Goal: Task Accomplishment & Management: Manage account settings

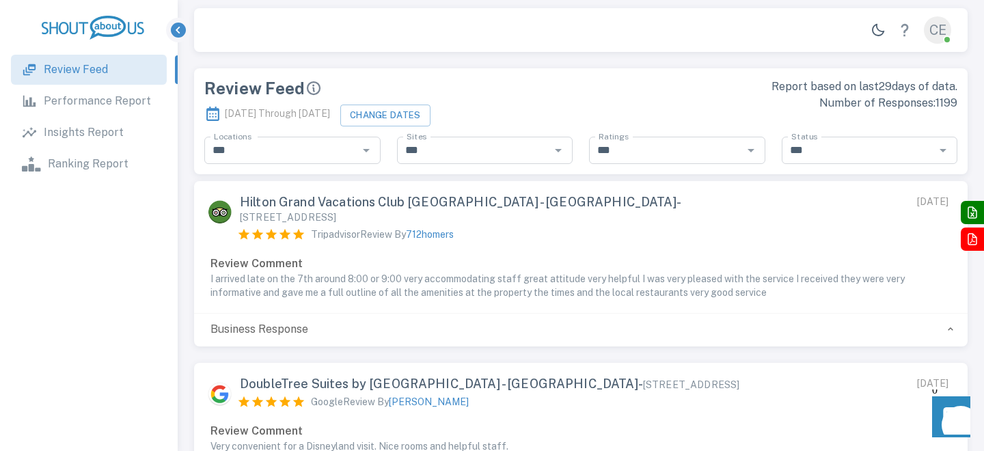
click at [947, 324] on icon "button" at bounding box center [950, 329] width 11 height 11
click at [951, 324] on icon "button" at bounding box center [950, 329] width 11 height 11
click at [105, 98] on p "Performance Report" at bounding box center [97, 101] width 107 height 16
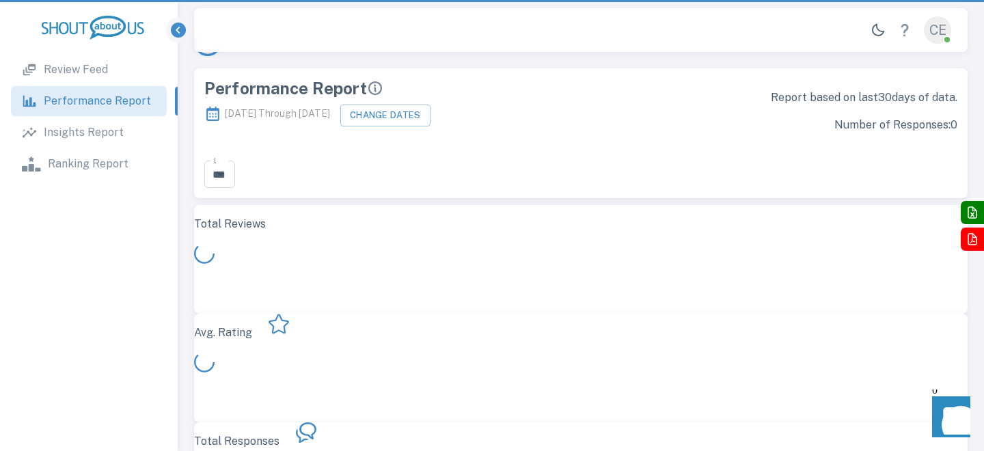
scroll to position [397, 774]
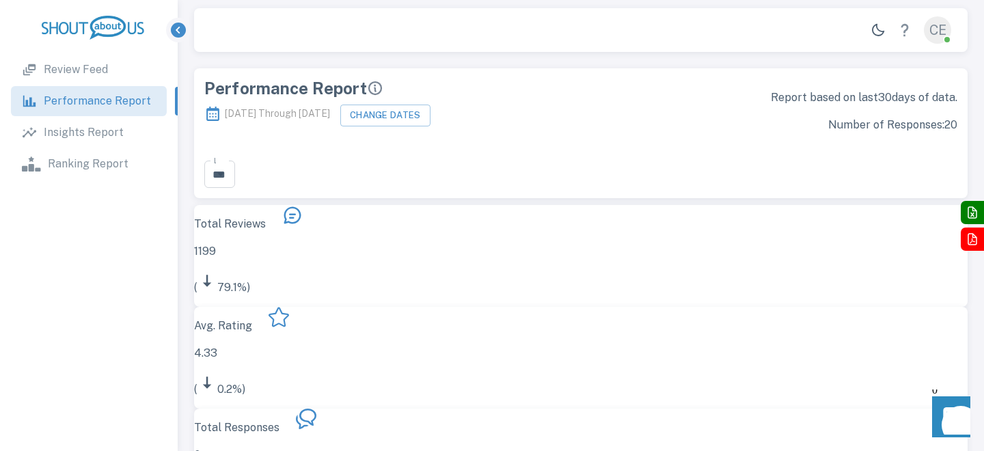
click at [97, 137] on p "Insights Report" at bounding box center [84, 132] width 80 height 16
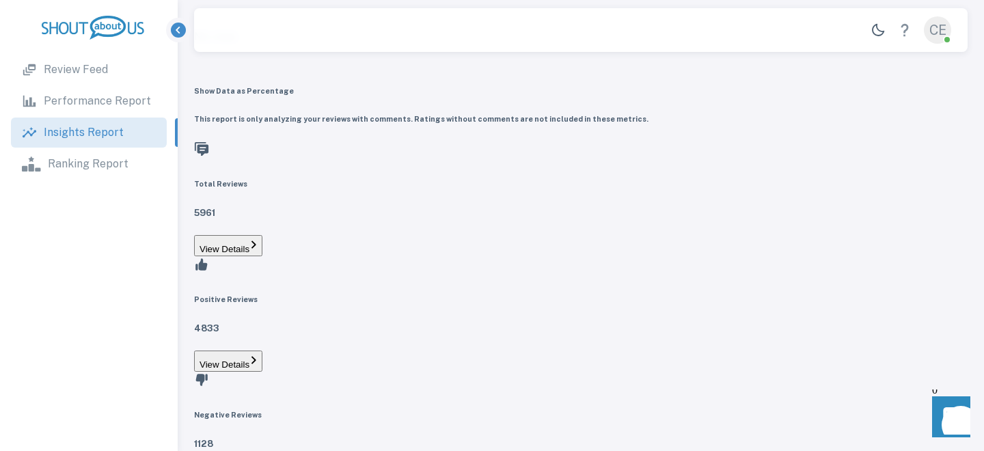
type input "**********"
click at [94, 160] on p "Ranking Report" at bounding box center [88, 164] width 81 height 16
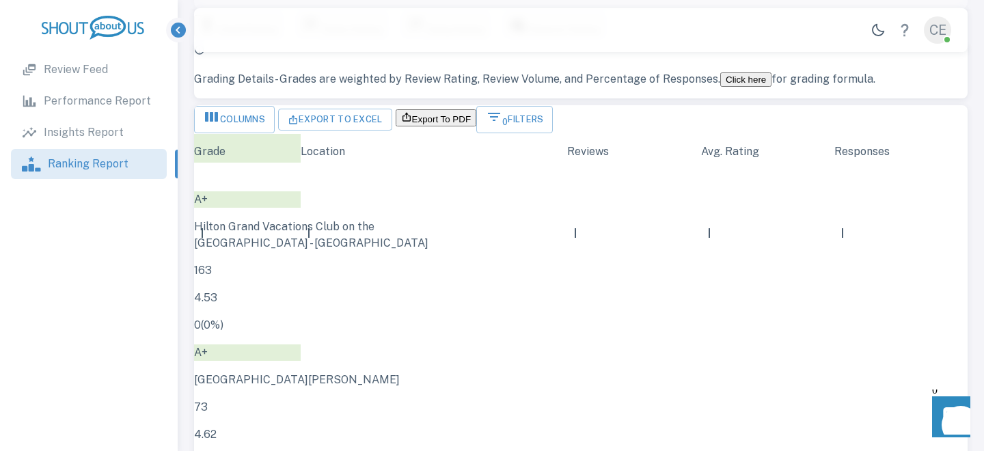
scroll to position [0, 0]
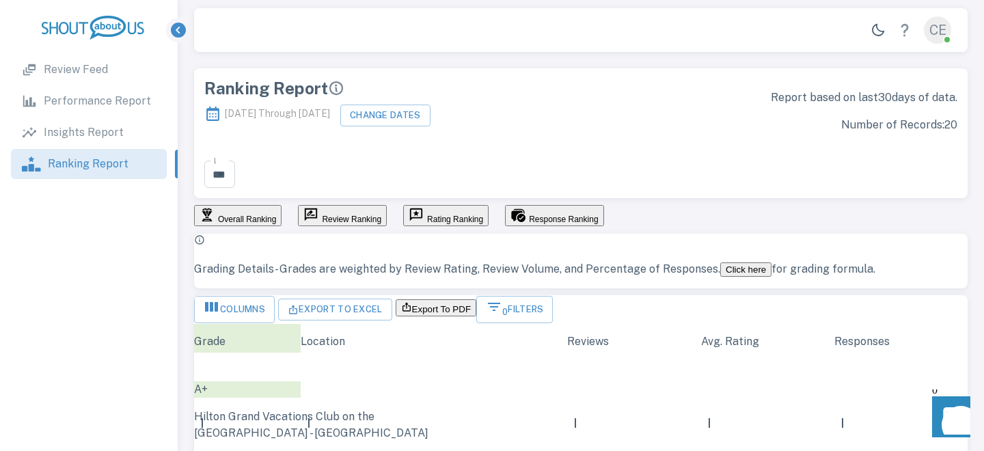
click at [111, 79] on link "Review Feed" at bounding box center [89, 70] width 156 height 30
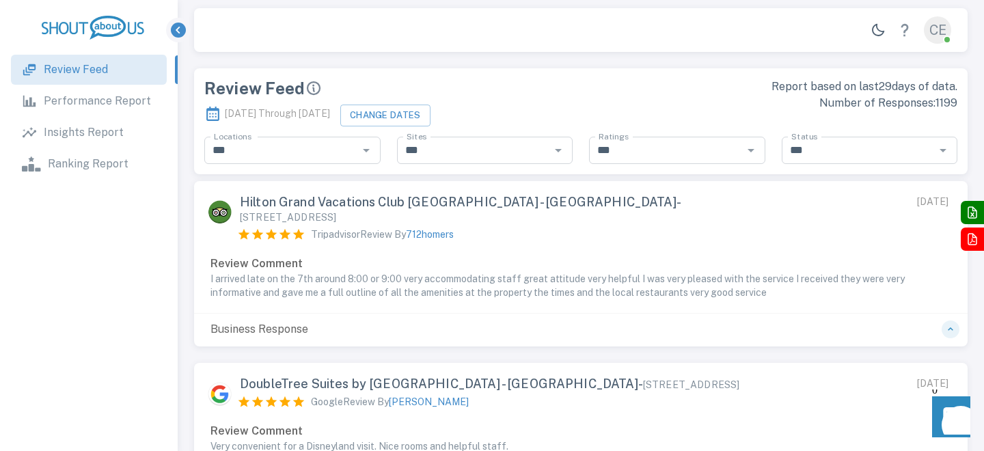
click at [178, 29] on icon "button" at bounding box center [178, 30] width 5 height 7
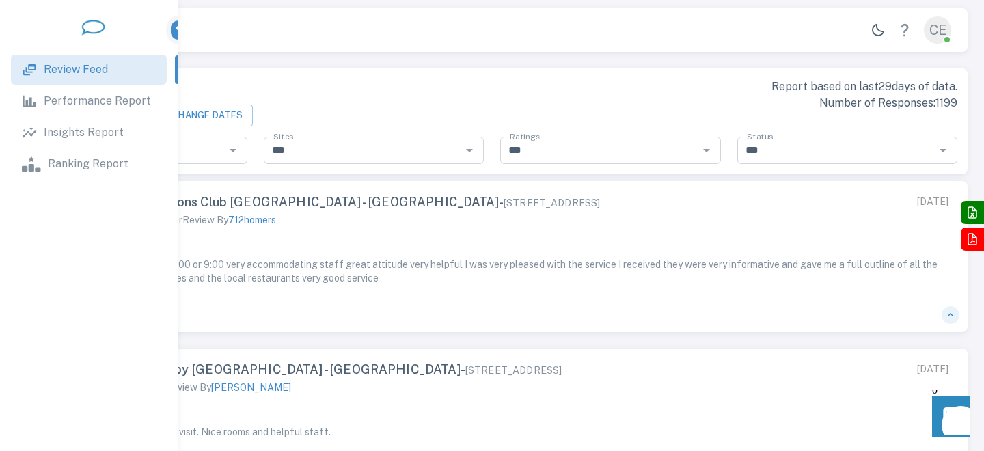
click at [181, 29] on icon "button" at bounding box center [178, 28] width 15 height 15
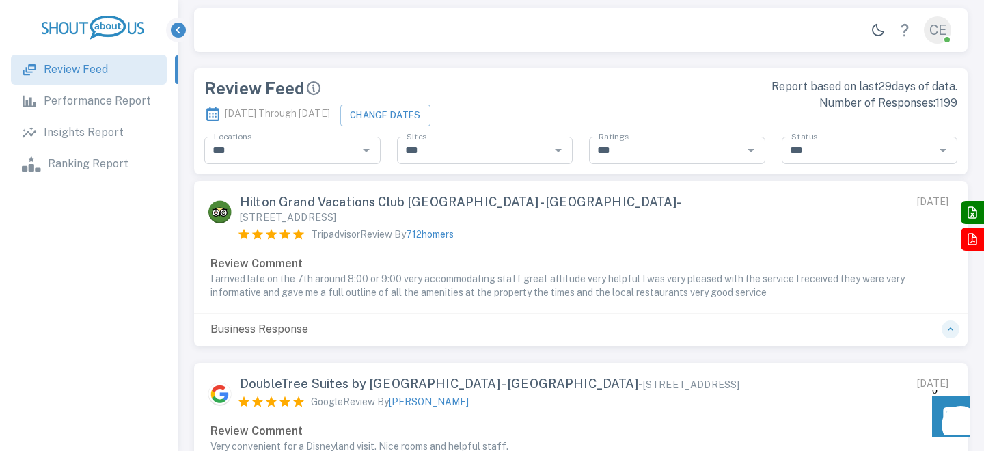
click at [957, 413] on icon "Show" at bounding box center [951, 415] width 16 height 16
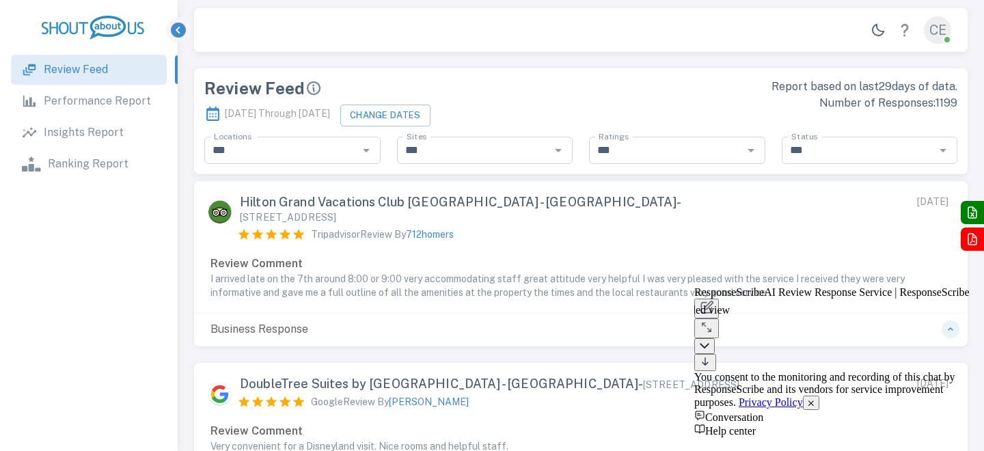
click at [713, 320] on icon at bounding box center [707, 327] width 14 height 14
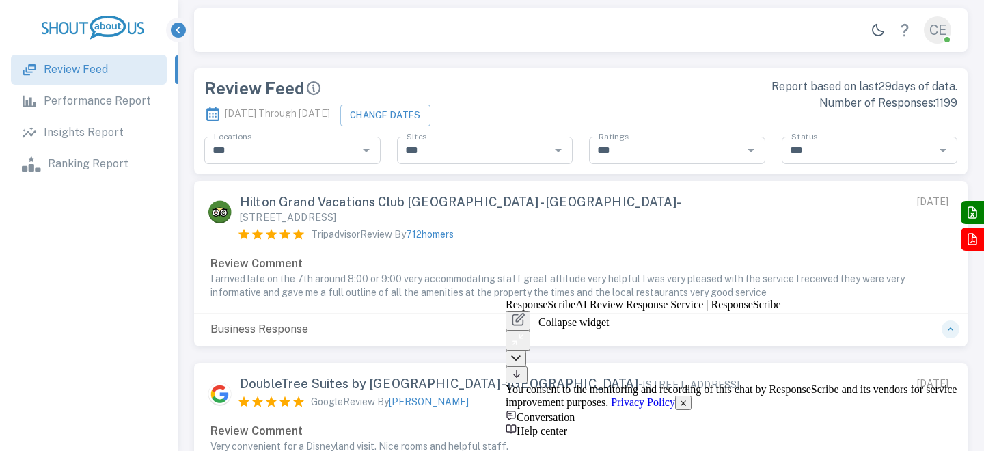
click at [959, 351] on div at bounding box center [738, 359] width 465 height 16
click at [526, 351] on button at bounding box center [516, 359] width 21 height 16
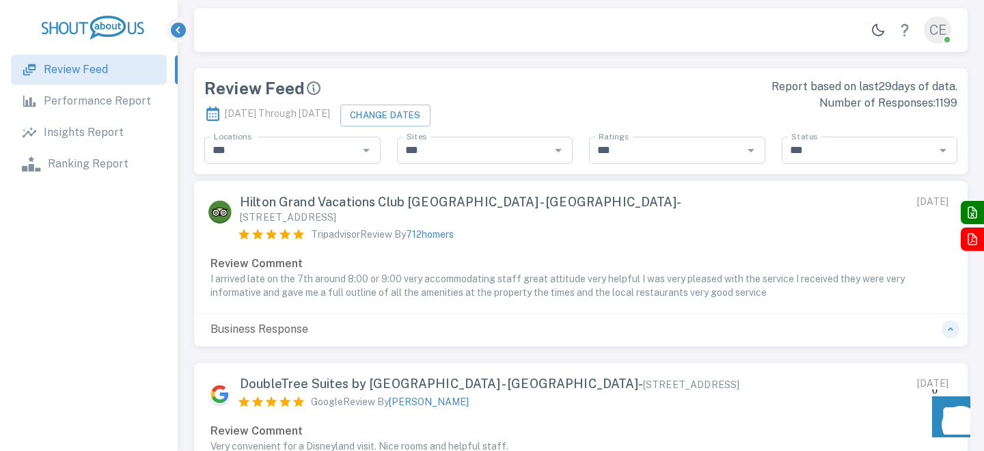
click at [940, 29] on div "CE" at bounding box center [937, 29] width 27 height 27
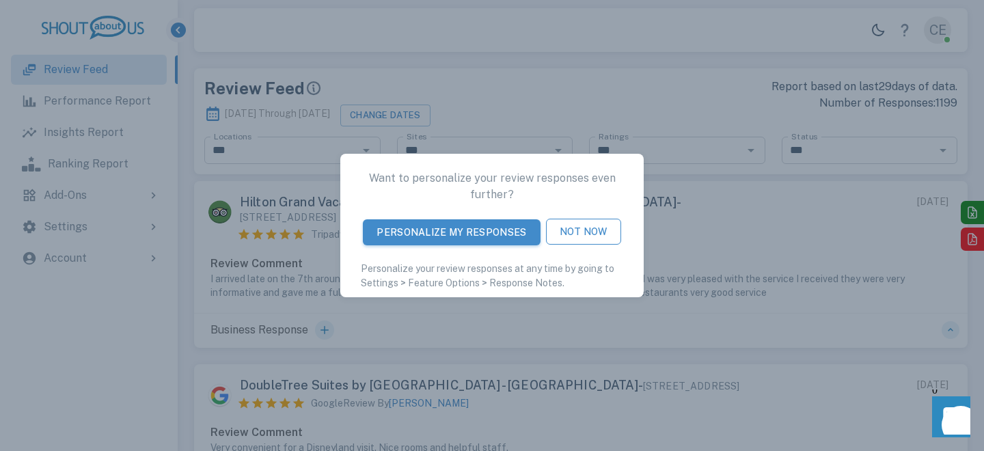
click at [577, 228] on button "Not Now" at bounding box center [583, 232] width 75 height 26
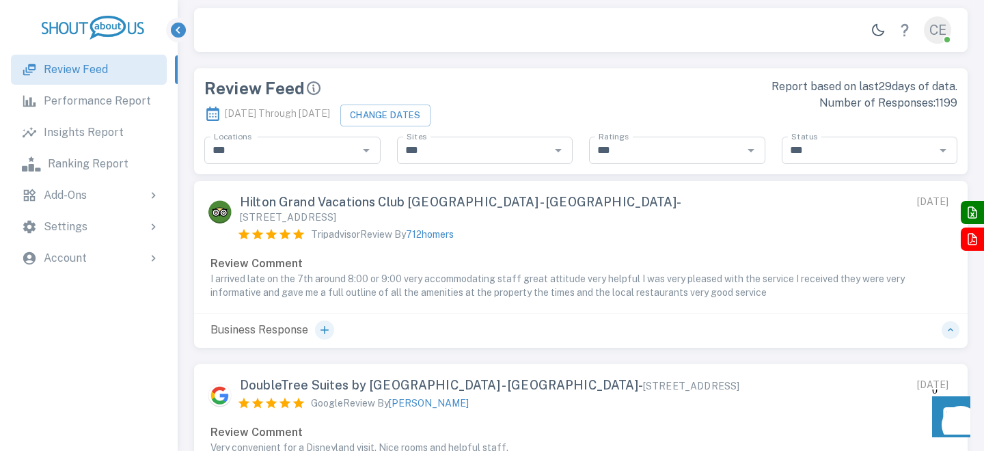
click at [115, 258] on div "Account" at bounding box center [102, 258] width 116 height 16
click at [113, 289] on p "Account Information" at bounding box center [113, 296] width 107 height 16
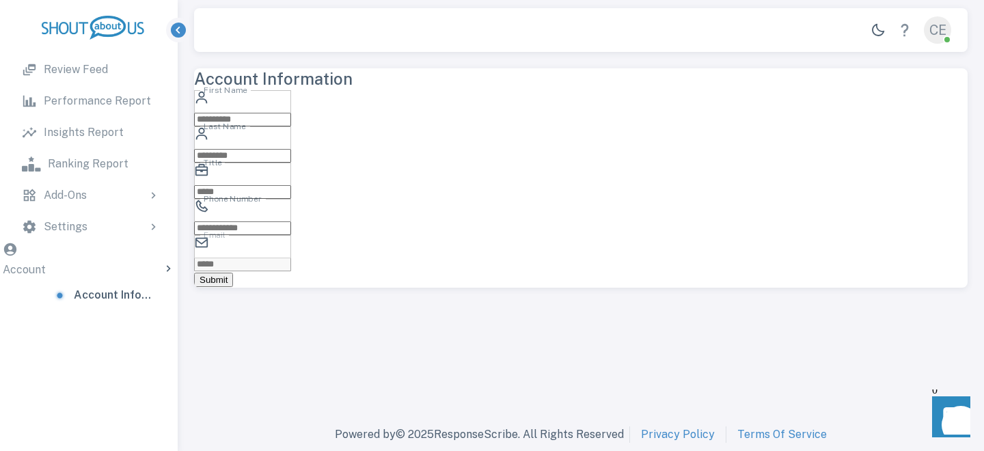
type input "****"
type input "*****"
type input "***"
type input "**********"
click at [128, 236] on div "Settings" at bounding box center [89, 227] width 156 height 30
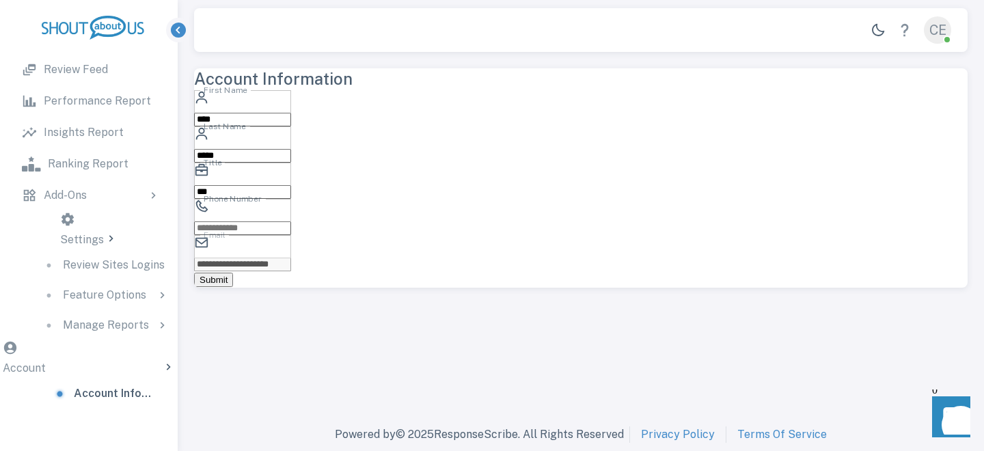
click at [120, 287] on p "Feature Options" at bounding box center [104, 295] width 83 height 16
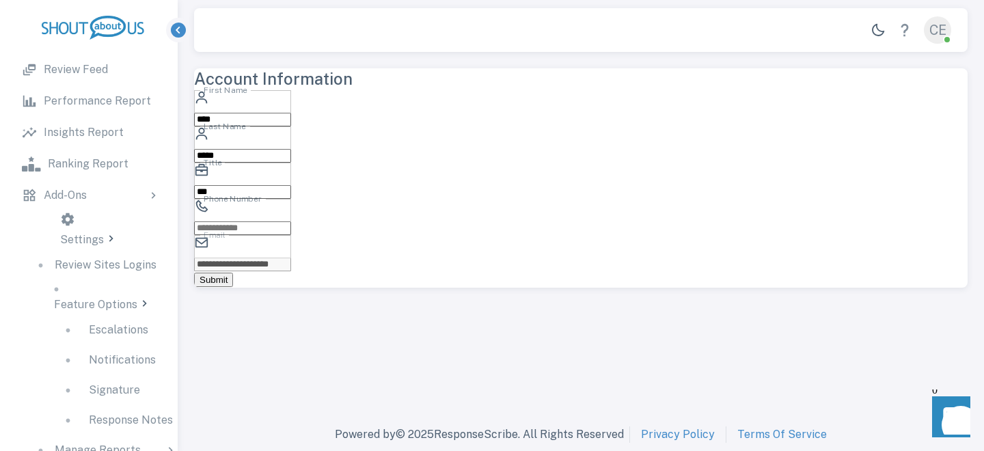
click at [120, 297] on p "Feature Options" at bounding box center [95, 306] width 83 height 18
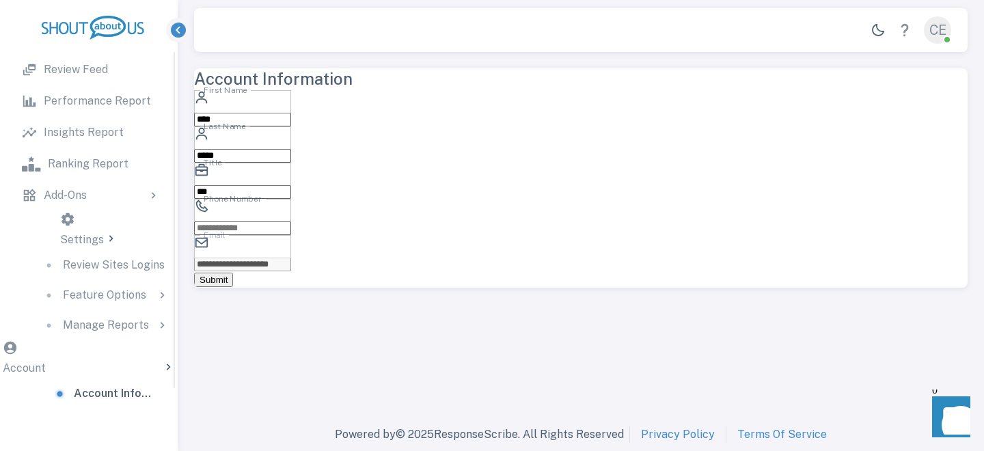
click at [120, 318] on p "Manage Reports" at bounding box center [106, 325] width 86 height 16
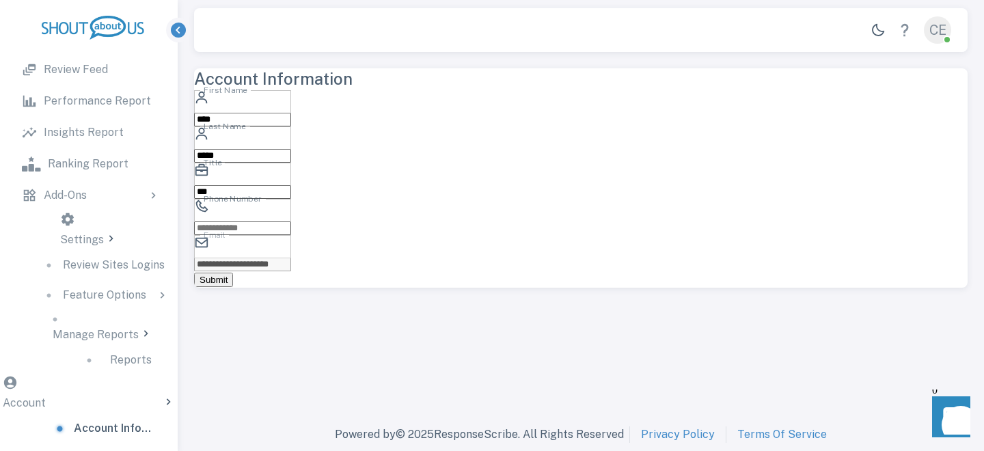
click at [120, 327] on p "Manage Reports" at bounding box center [96, 336] width 86 height 18
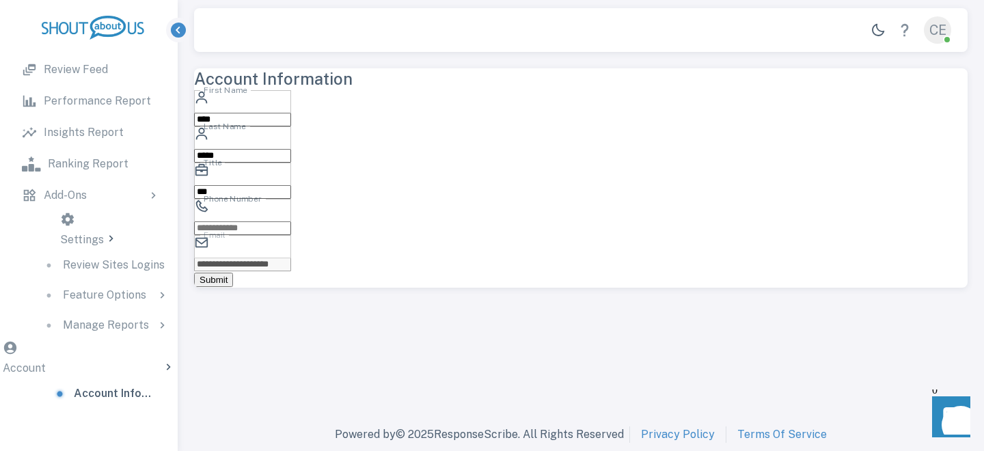
click at [116, 232] on div "Settings" at bounding box center [88, 241] width 57 height 18
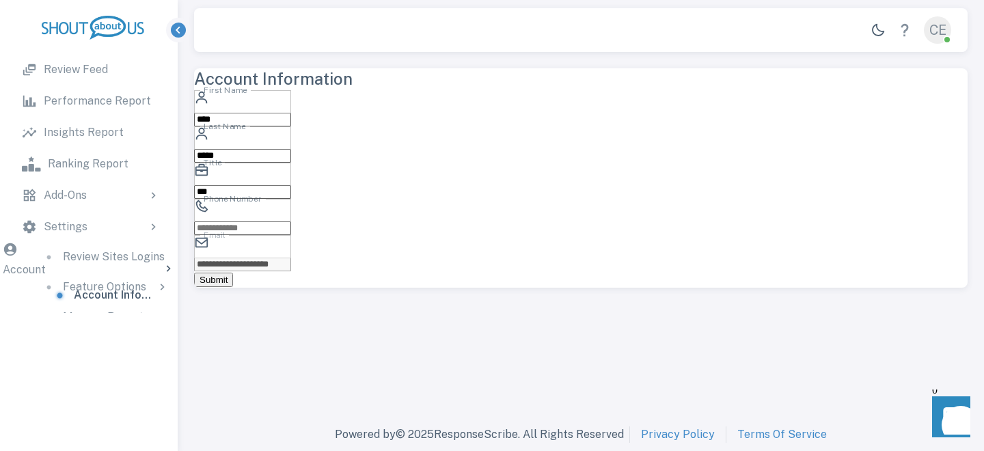
click at [121, 185] on div "Add-Ons" at bounding box center [89, 195] width 156 height 30
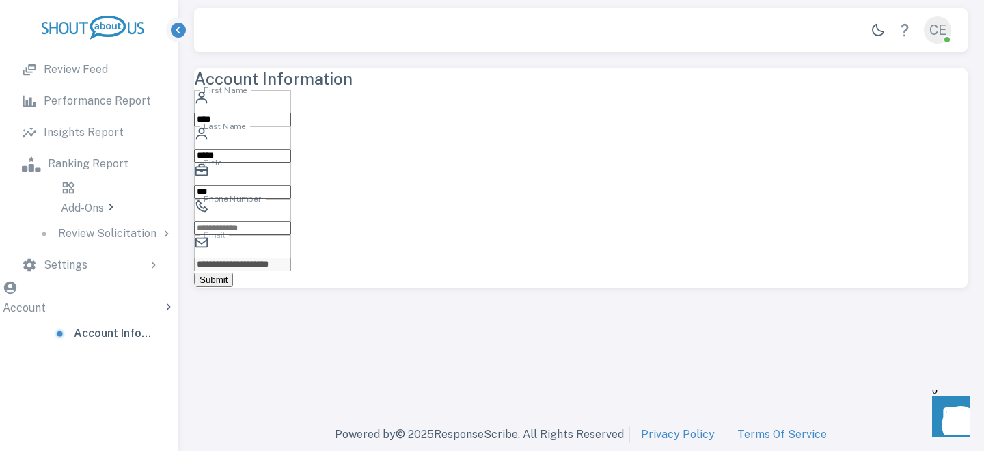
click at [118, 200] on div "Add-Ons" at bounding box center [89, 209] width 57 height 18
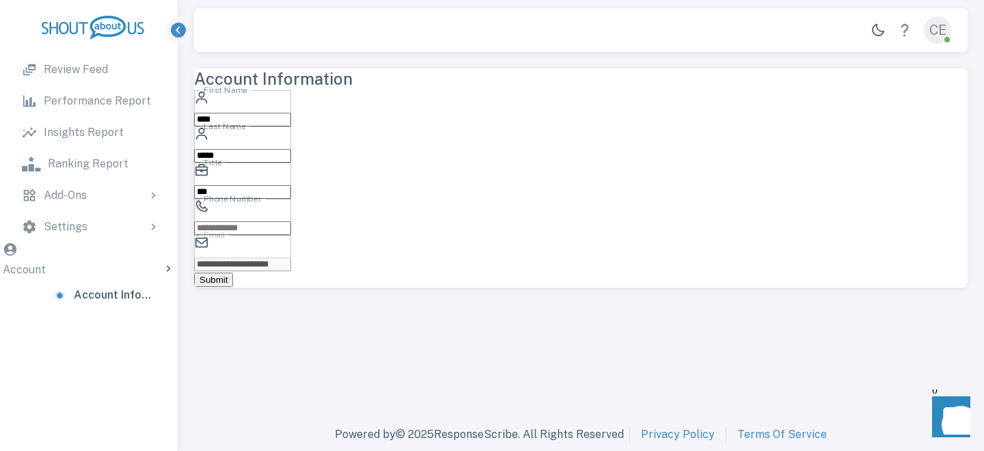
click at [126, 173] on link "Ranking Report" at bounding box center [89, 164] width 156 height 30
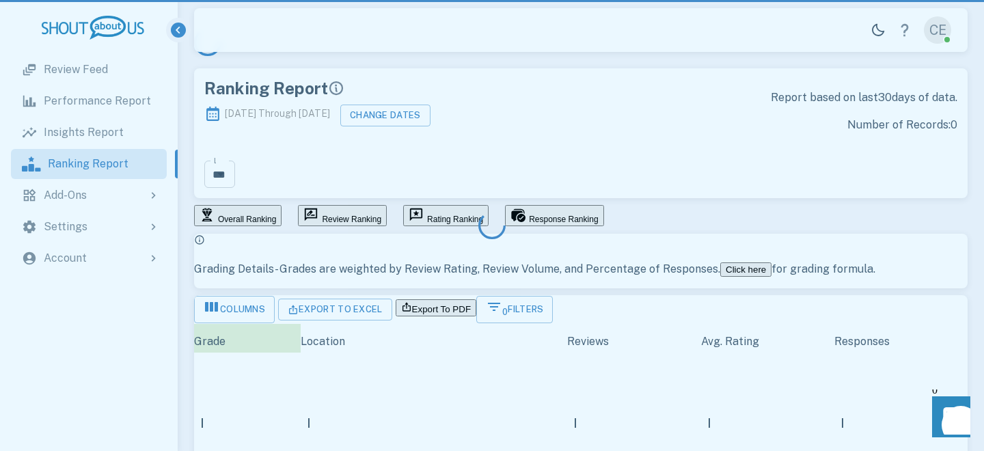
scroll to position [428, 774]
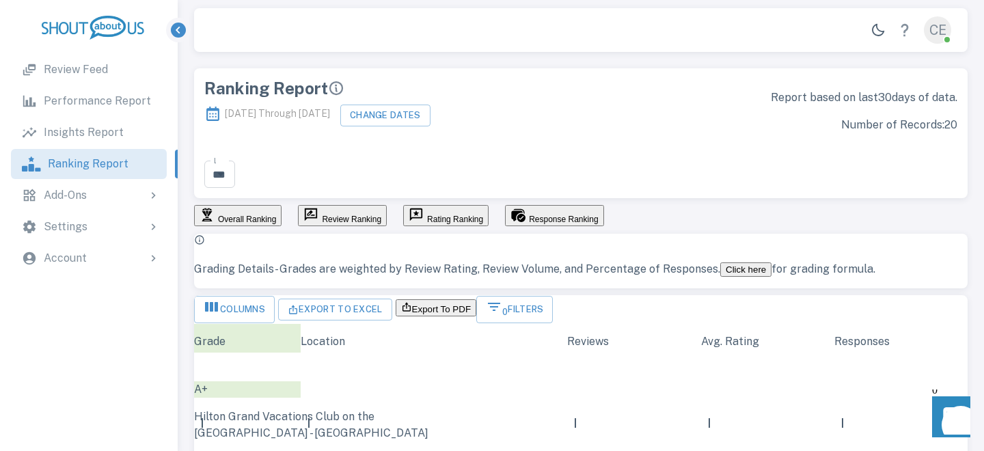
click at [124, 147] on link "Insights Report" at bounding box center [89, 133] width 156 height 30
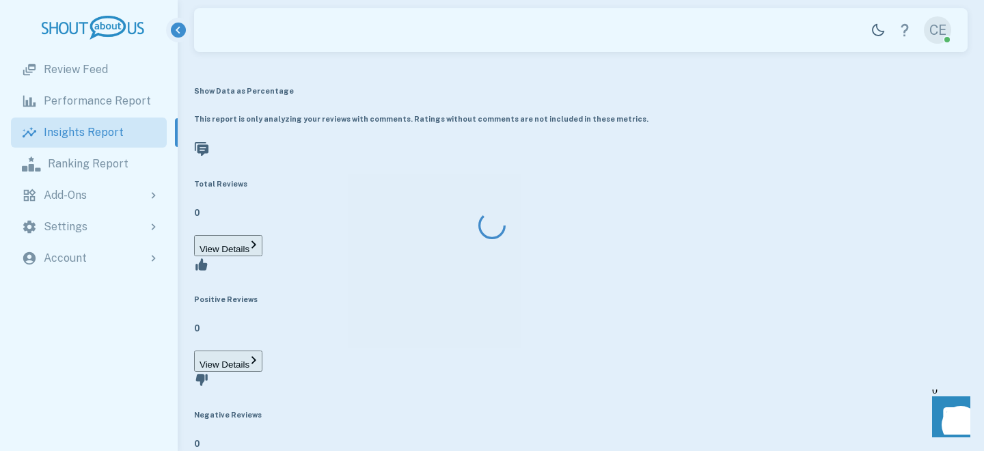
click at [118, 65] on div at bounding box center [492, 225] width 984 height 451
type input "**********"
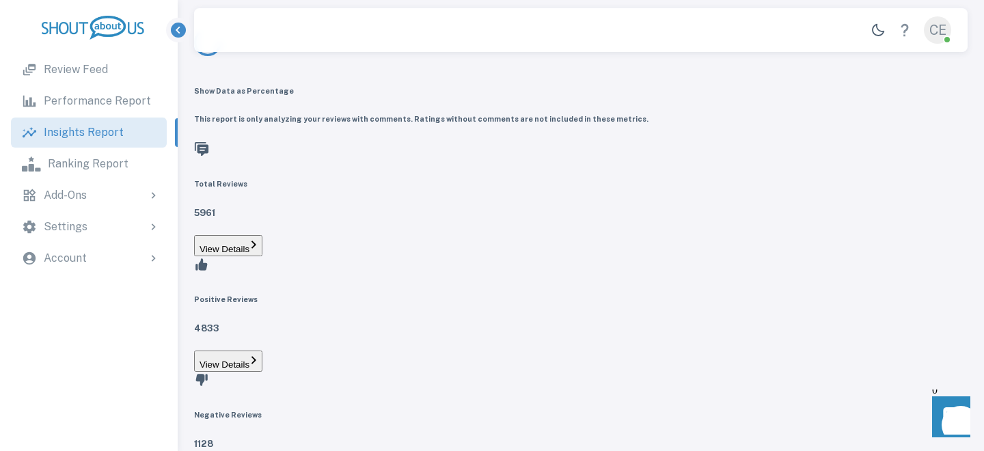
scroll to position [442, 731]
click at [92, 73] on p "Review Feed" at bounding box center [76, 70] width 64 height 16
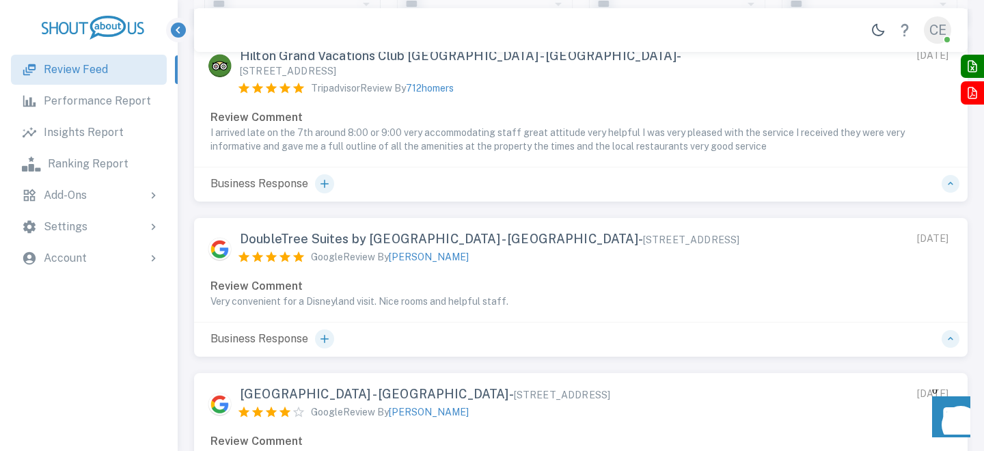
scroll to position [200, 0]
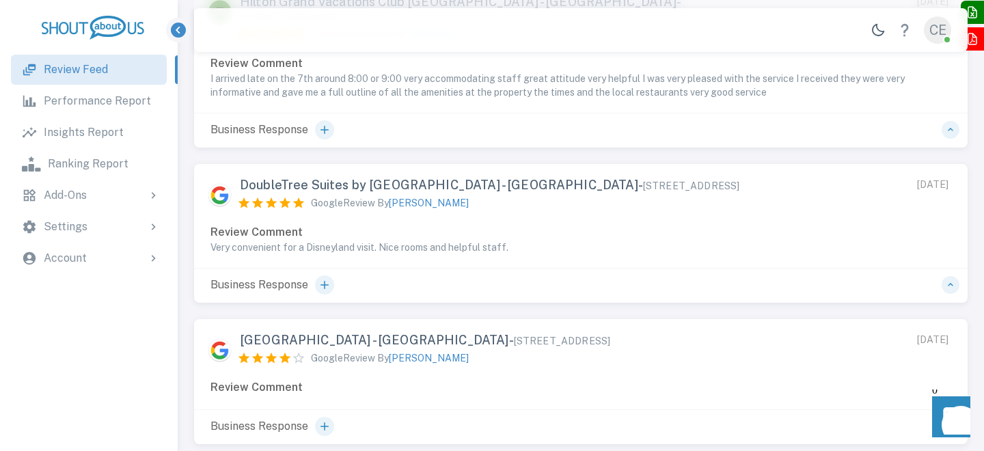
click at [942, 29] on div "CE" at bounding box center [937, 29] width 27 height 27
